Goal: Task Accomplishment & Management: Manage account settings

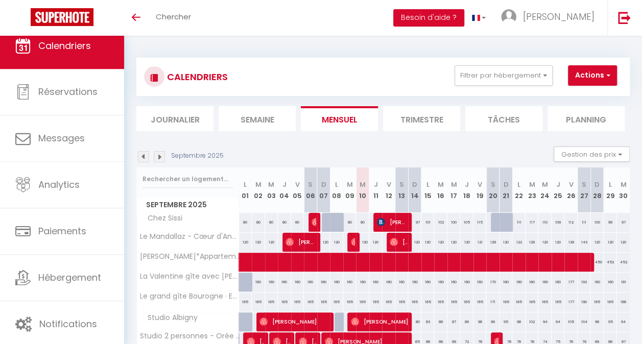
scroll to position [13, 0]
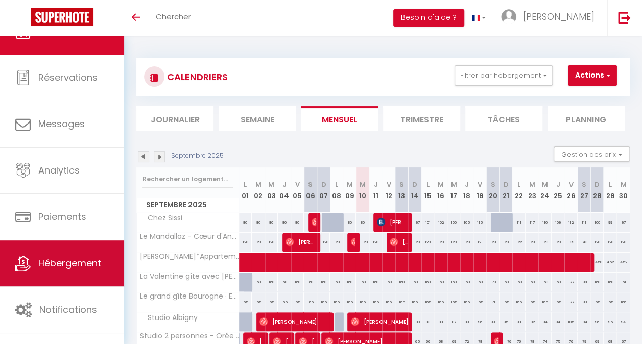
click at [83, 260] on span "Hébergement" at bounding box center [69, 263] width 63 height 13
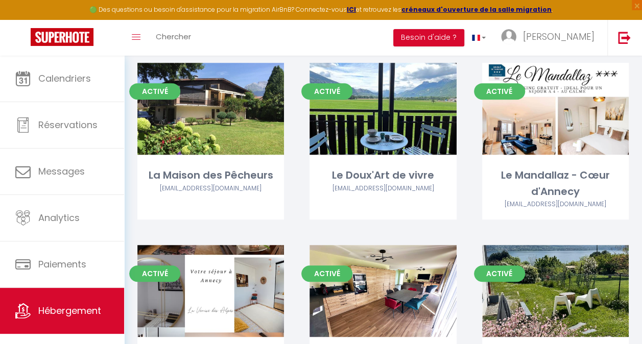
scroll to position [262, 0]
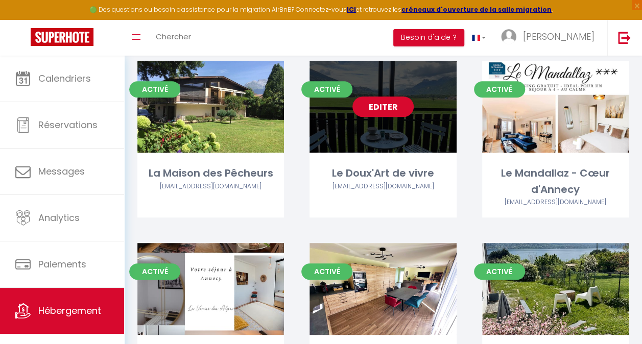
click at [382, 111] on link "Editer" at bounding box center [382, 107] width 61 height 20
click at [377, 114] on link "Editer" at bounding box center [382, 107] width 61 height 20
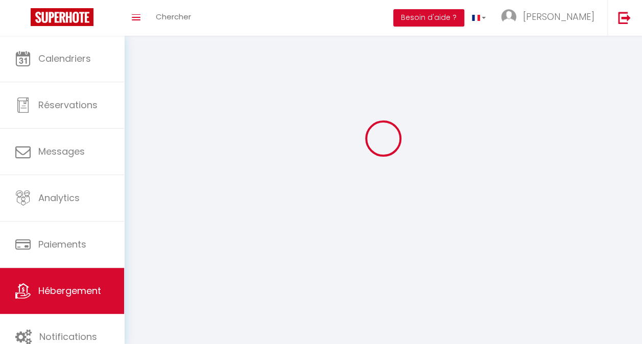
select select "1"
select select
select select "28"
select select
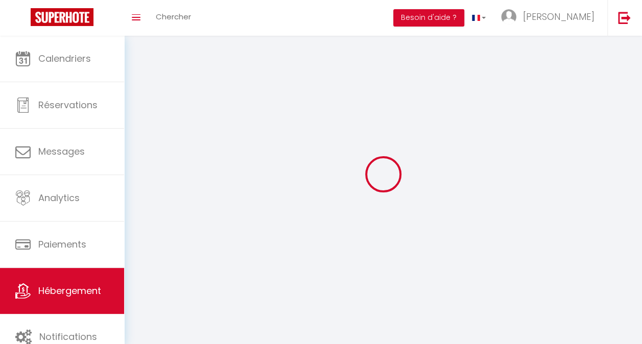
select select
checkbox input "false"
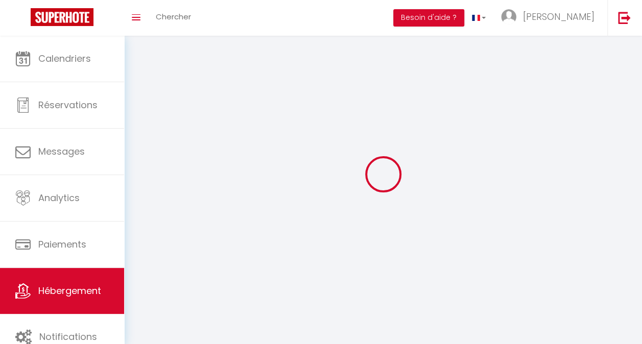
checkbox input "false"
select select
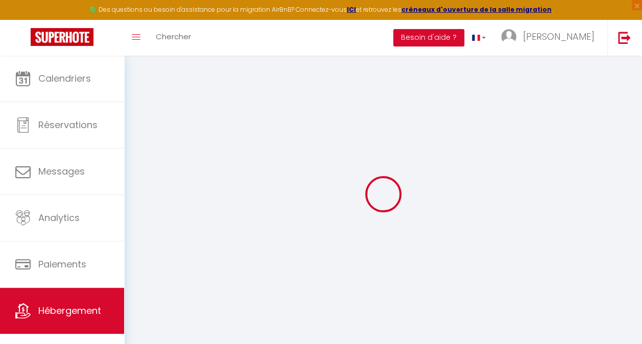
select select
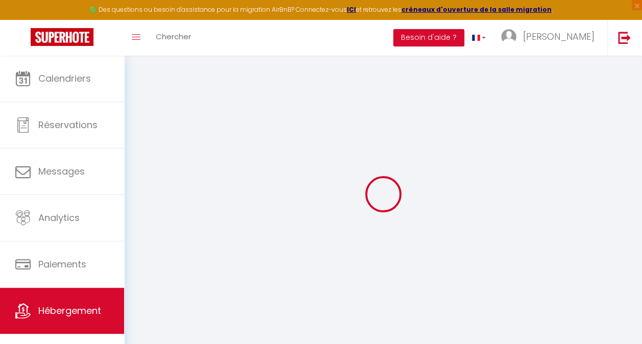
select select
checkbox input "false"
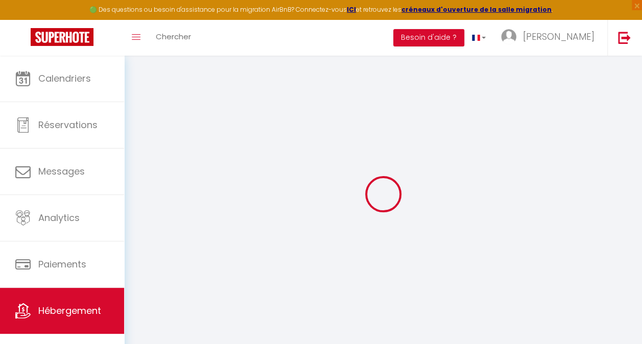
select select
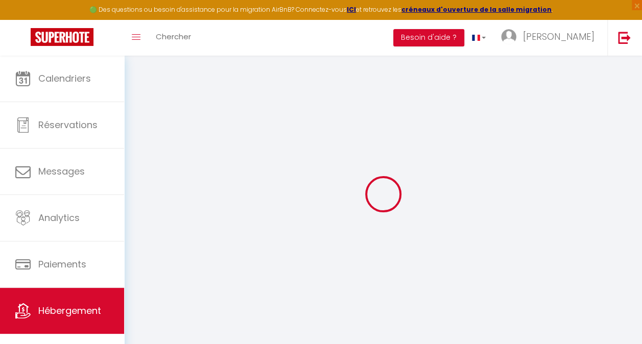
select select
checkbox input "false"
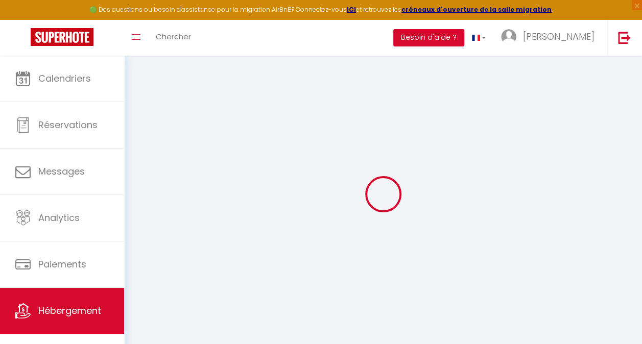
checkbox input "false"
select select
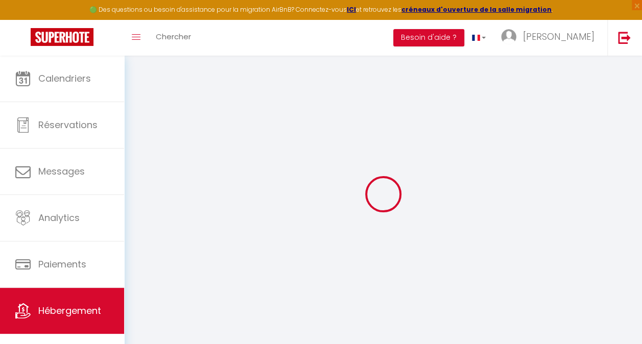
select select
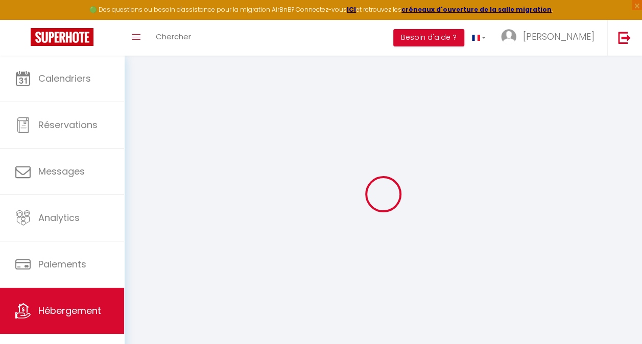
checkbox input "false"
select select
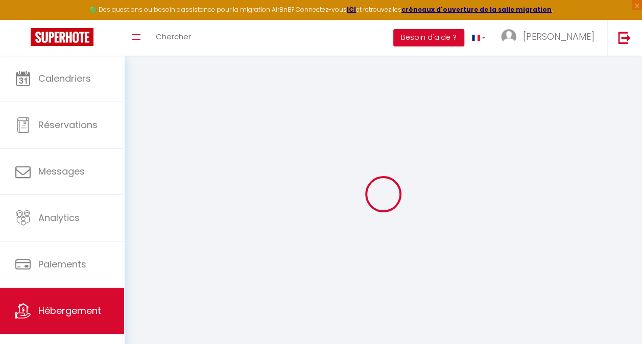
select select
type input "Le Doux'Art de vivre"
type input "[PERSON_NAME]"
type input "[STREET_ADDRESS][PERSON_NAME]"
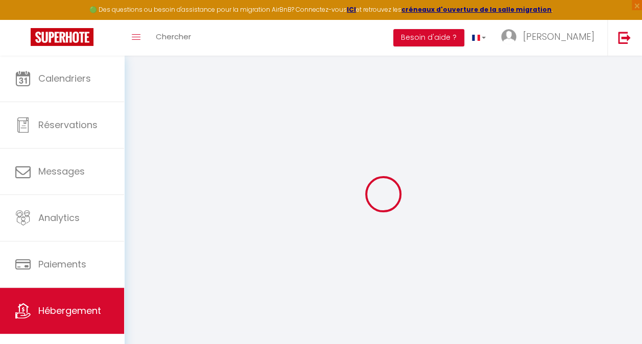
type input "06210"
type input "Mandelieu-la-Napoule"
select select "2"
type input "200"
type input "72"
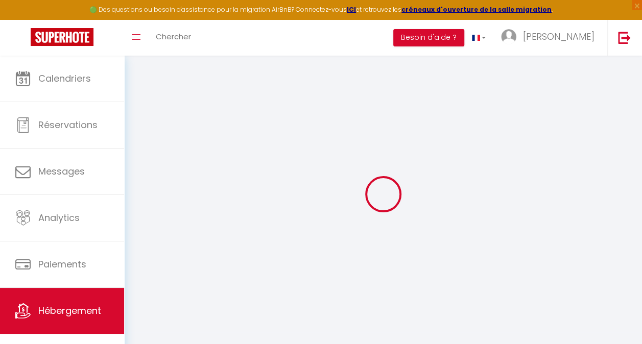
type input "400"
select select
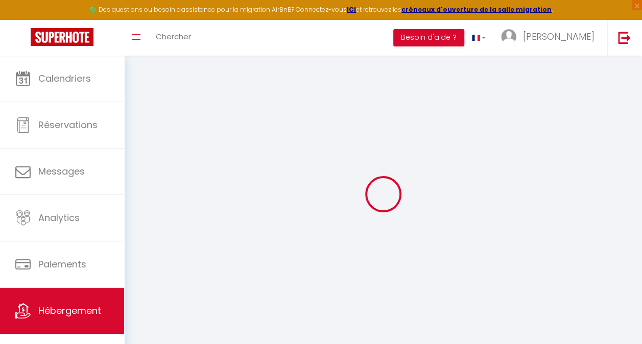
select select
type input "[STREET_ADDRESS]"
type input "74210"
type input "Doussard"
type input "[EMAIL_ADDRESS][DOMAIN_NAME]"
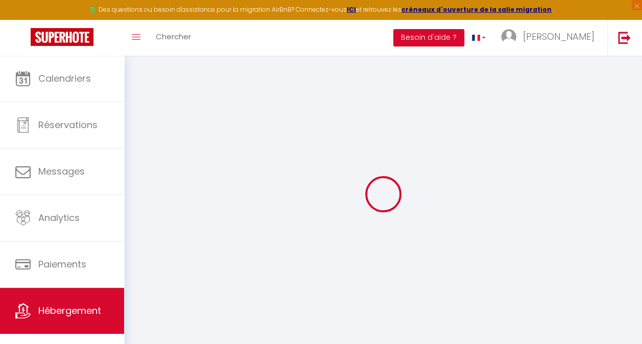
select select
checkbox input "false"
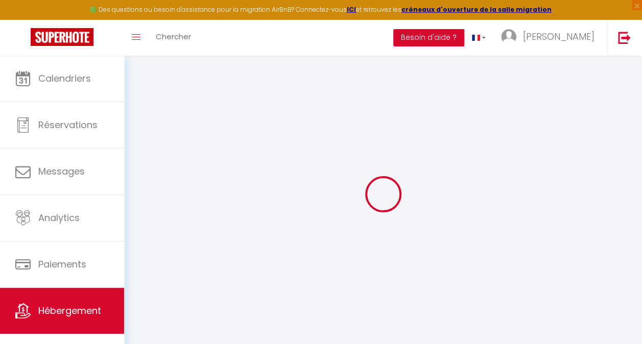
type input "0"
select select
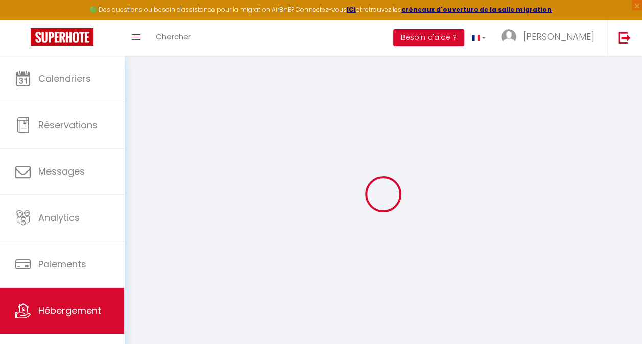
select select
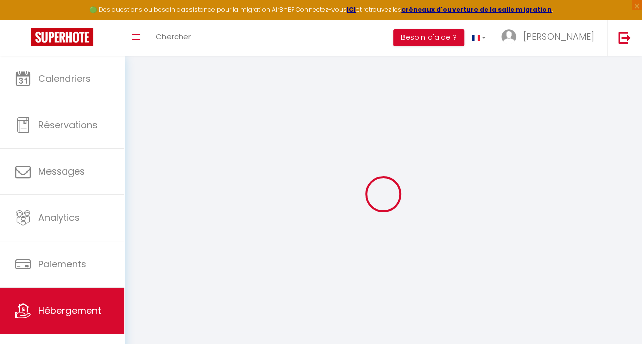
checkbox input "false"
select select
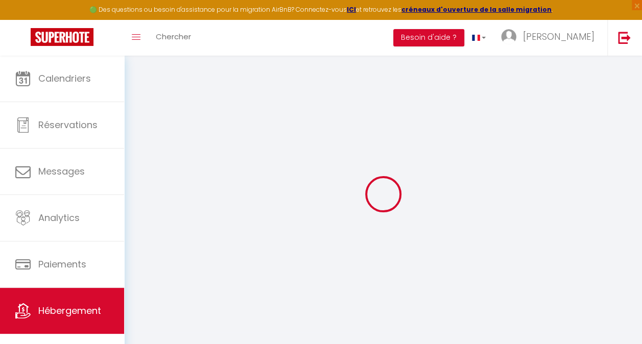
select select
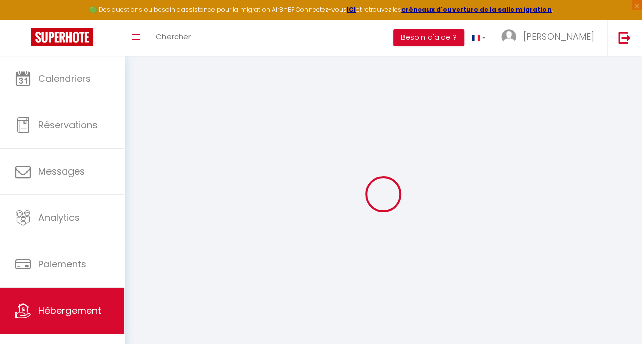
checkbox input "false"
select select "16:00"
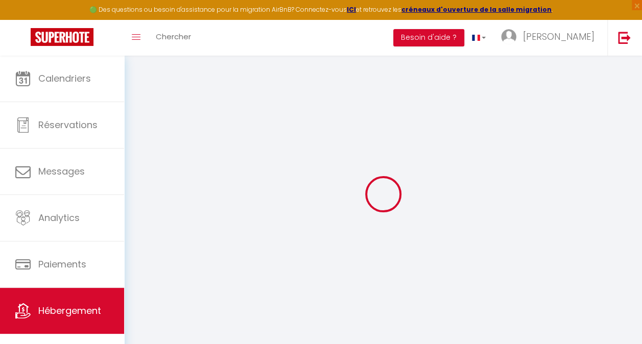
select select "23:00"
select select "10:00"
select select "30"
select select "120"
select select
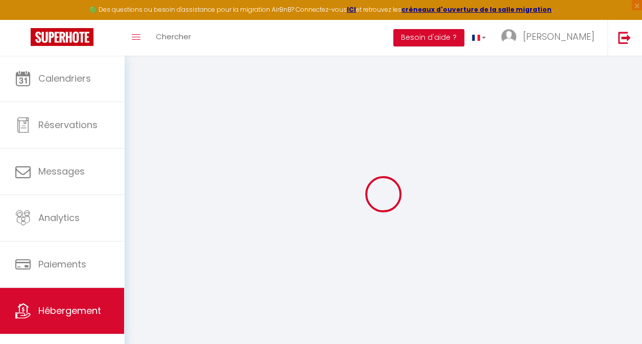
checkbox input "false"
select select
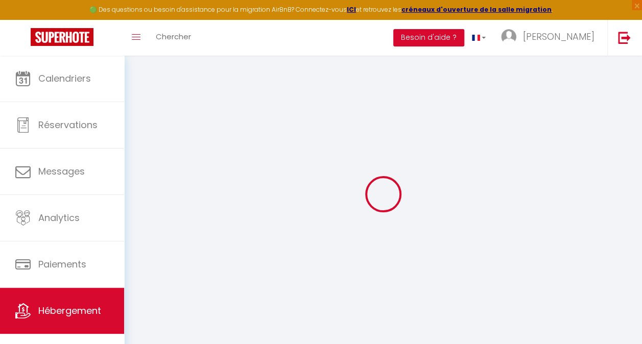
checkbox input "false"
select select
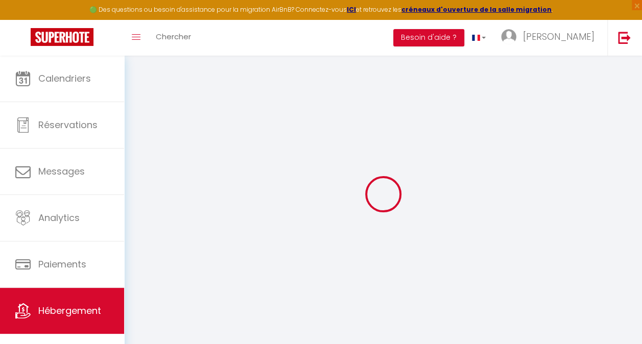
checkbox input "false"
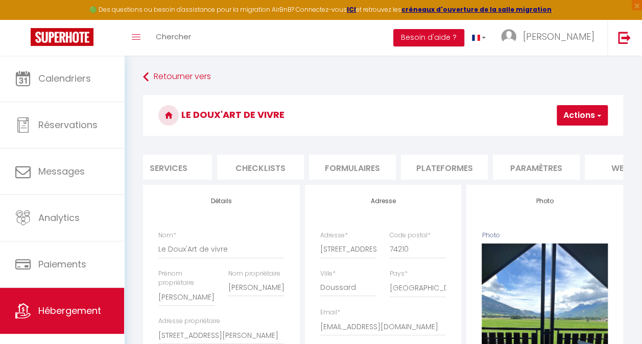
scroll to position [0, 303]
click at [451, 164] on li "Plateformes" at bounding box center [435, 167] width 87 height 25
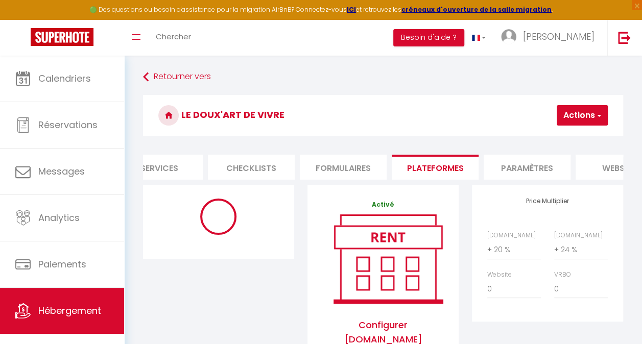
select select "365"
select select
select select "EUR"
select select
select select "11465-1147749117482522364"
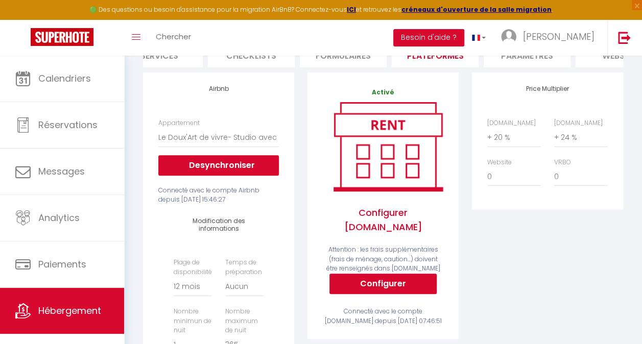
scroll to position [128, 0]
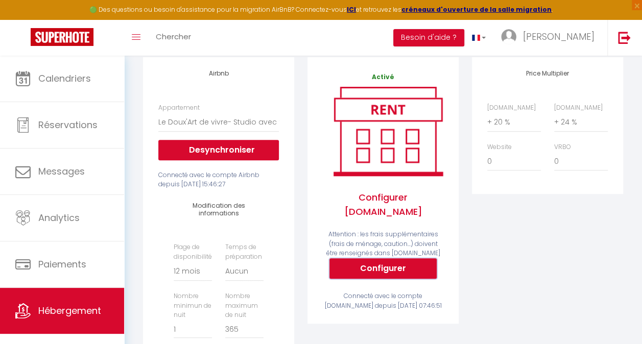
click at [360, 263] on button "Configurer" at bounding box center [382, 268] width 107 height 20
select select
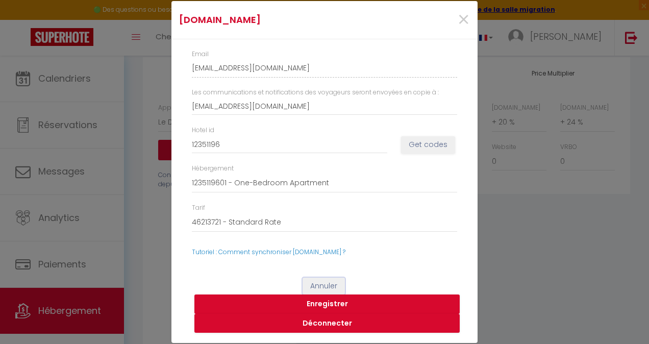
click at [325, 283] on button "Annuler" at bounding box center [324, 286] width 42 height 17
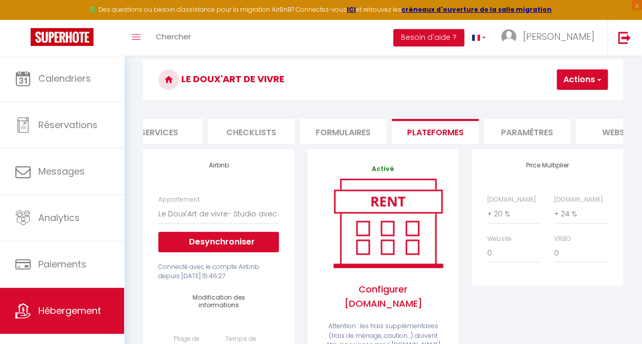
scroll to position [39, 0]
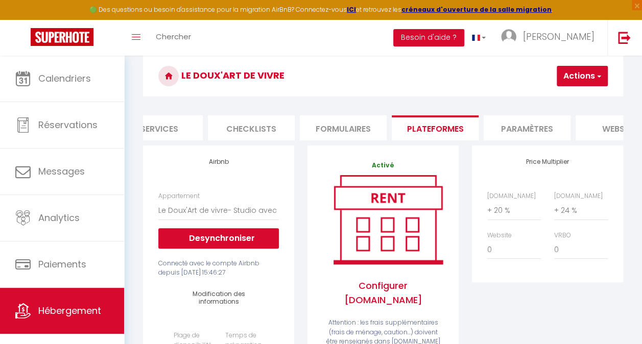
click at [511, 125] on li "Paramètres" at bounding box center [527, 127] width 87 height 25
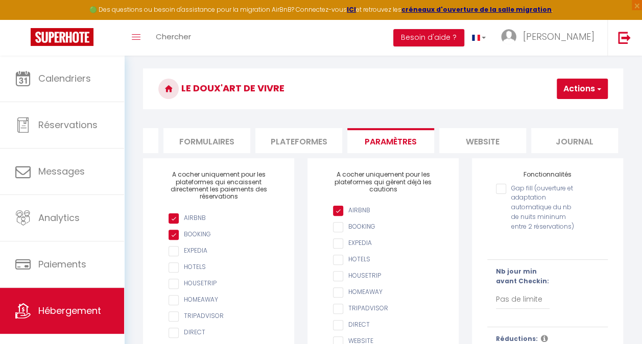
scroll to position [0, 438]
click at [482, 140] on li "website" at bounding box center [484, 140] width 87 height 25
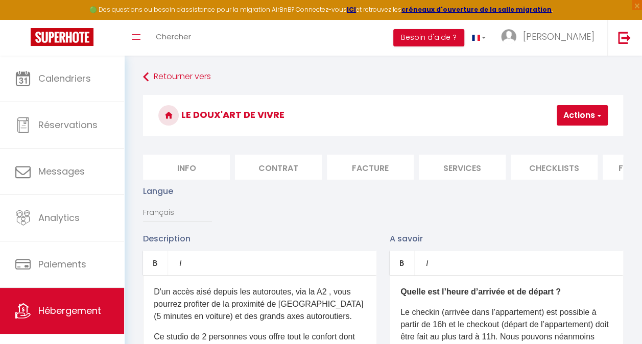
click at [155, 166] on li "Info" at bounding box center [186, 167] width 87 height 25
select select
checkbox input "false"
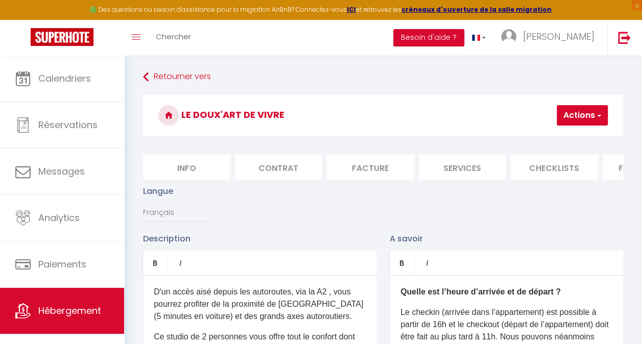
checkbox input "false"
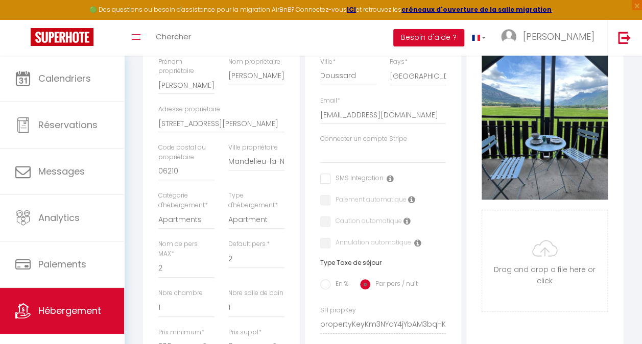
scroll to position [182, 0]
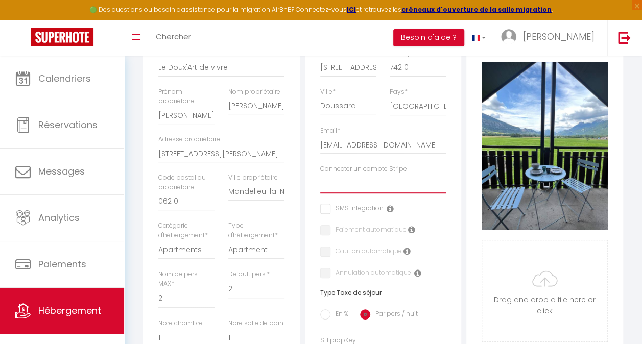
click at [413, 190] on select "[PERSON_NAME] [PERSON_NAME] [PERSON_NAME] [PERSON_NAME] [PERSON_NAME] MF [PERSO…" at bounding box center [383, 183] width 126 height 19
click at [377, 187] on select "[PERSON_NAME] [PERSON_NAME] [PERSON_NAME] [PERSON_NAME] [PERSON_NAME] MF [PERSO…" at bounding box center [383, 183] width 126 height 19
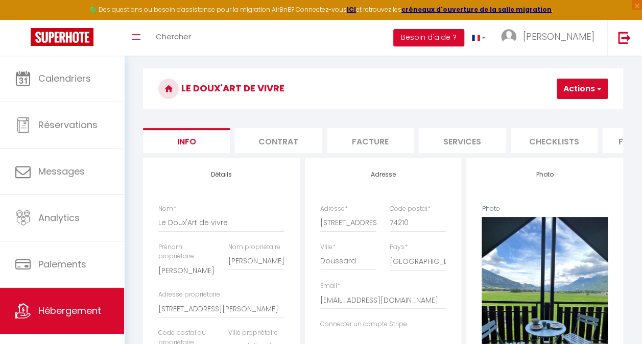
scroll to position [26, 0]
